Goal: Navigation & Orientation: Go to known website

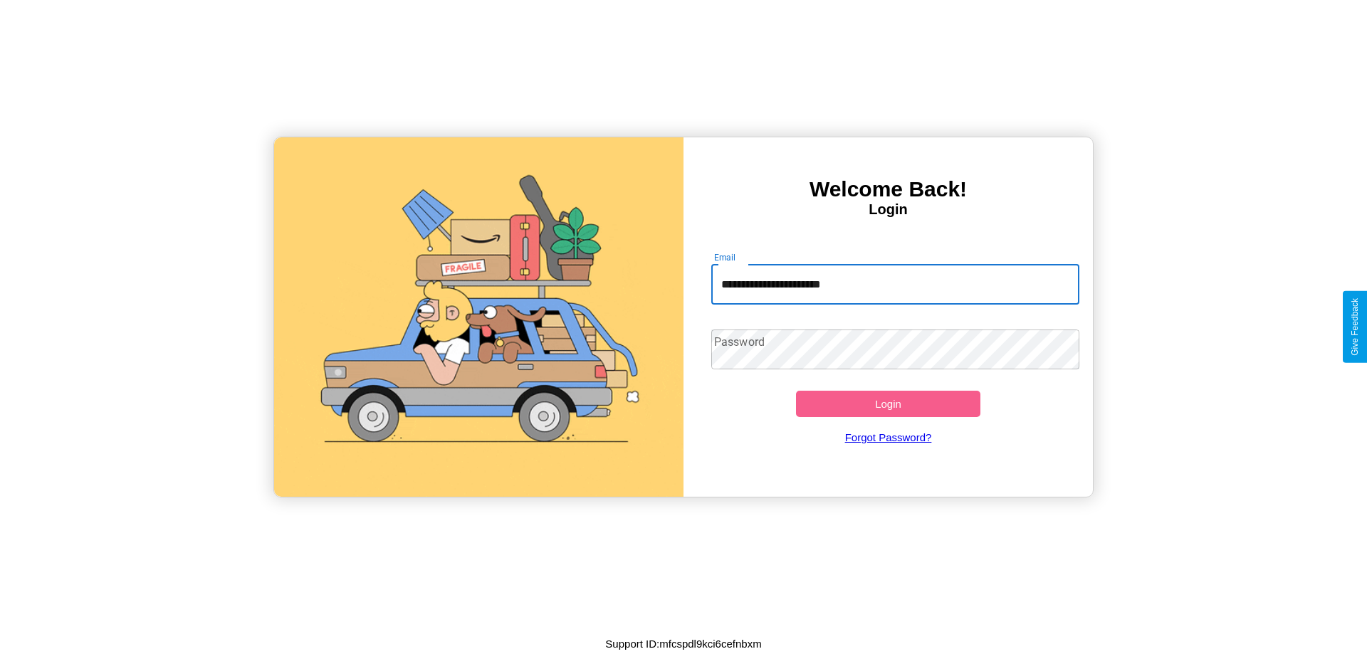
type input "**********"
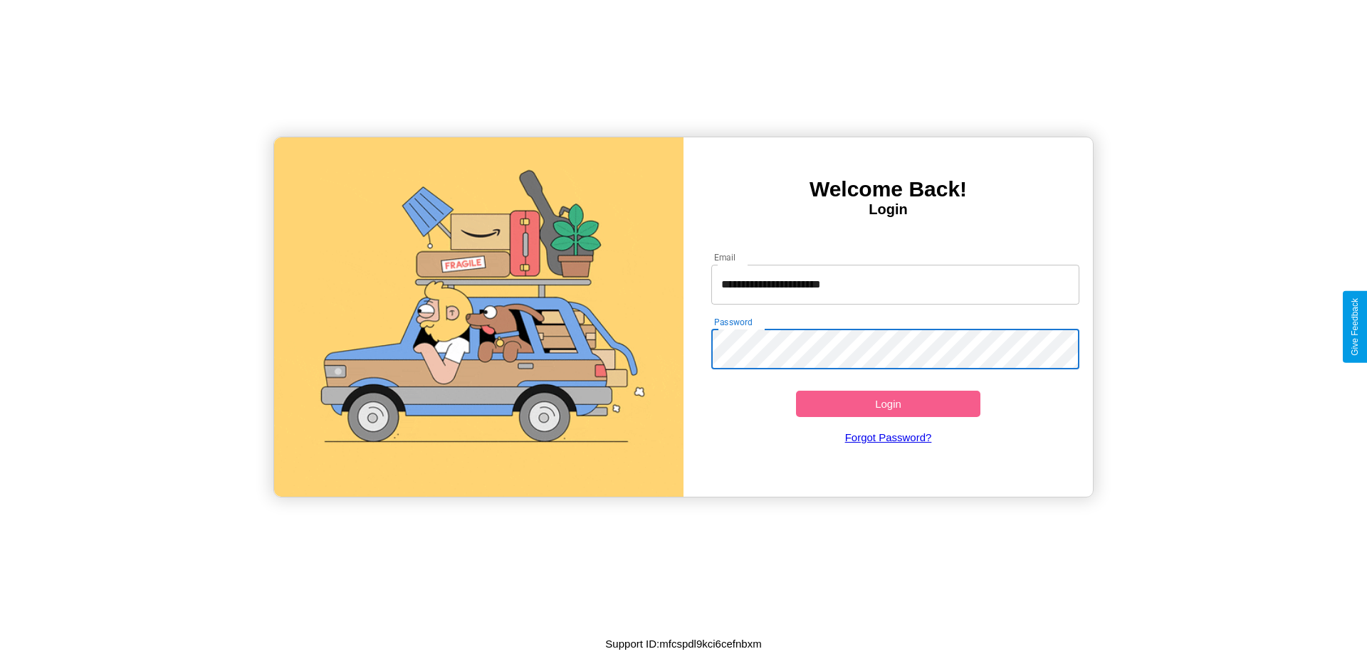
click at [888, 404] on button "Login" at bounding box center [888, 404] width 184 height 26
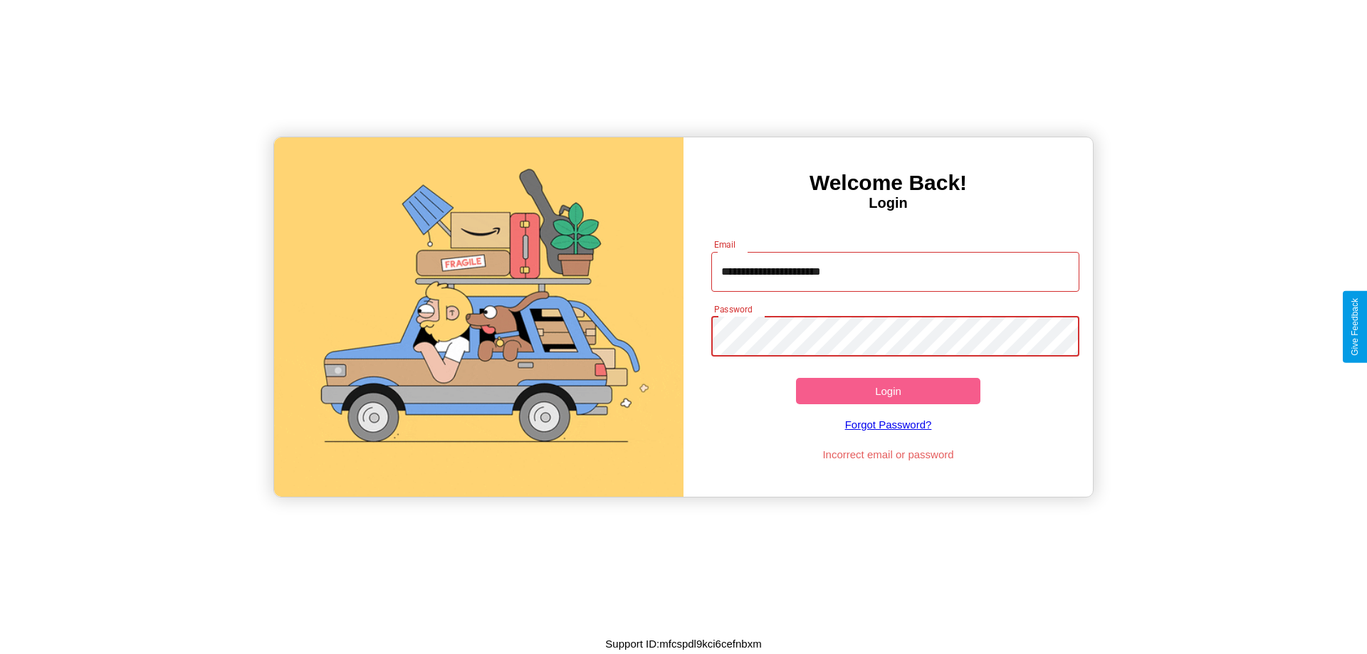
click at [888, 391] on button "Login" at bounding box center [888, 391] width 184 height 26
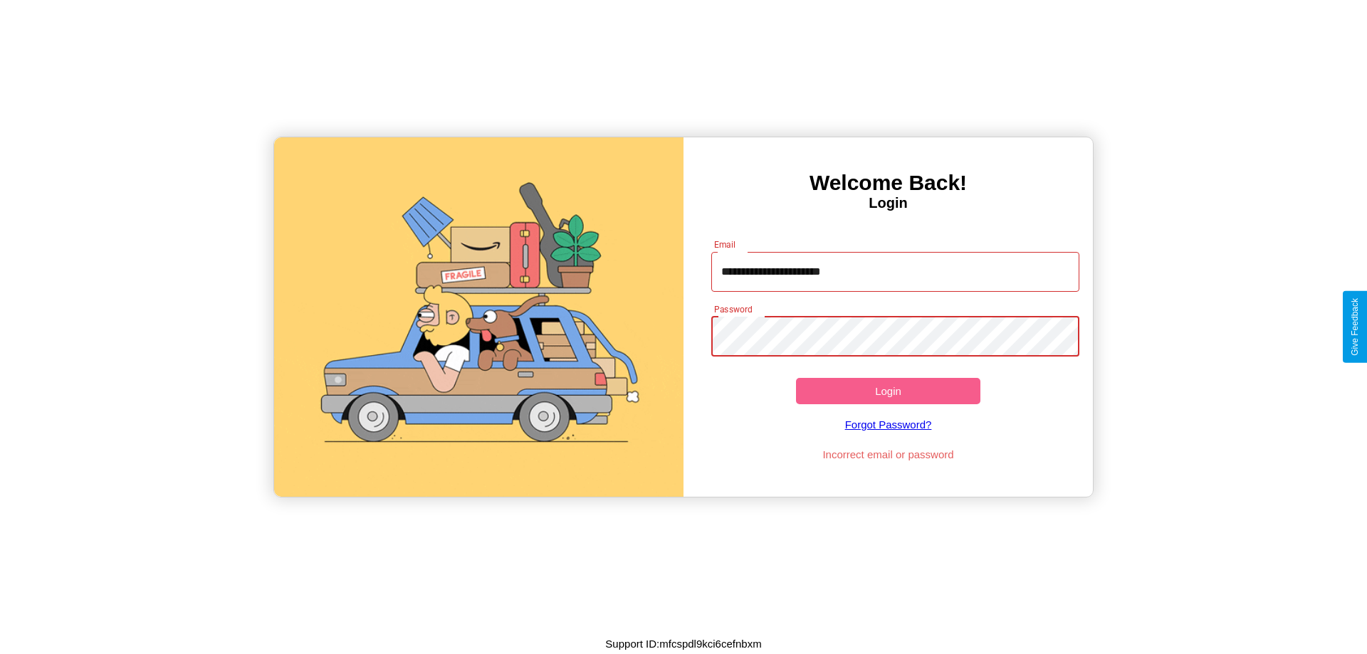
click at [888, 391] on button "Login" at bounding box center [888, 391] width 184 height 26
